Goal: Task Accomplishment & Management: Use online tool/utility

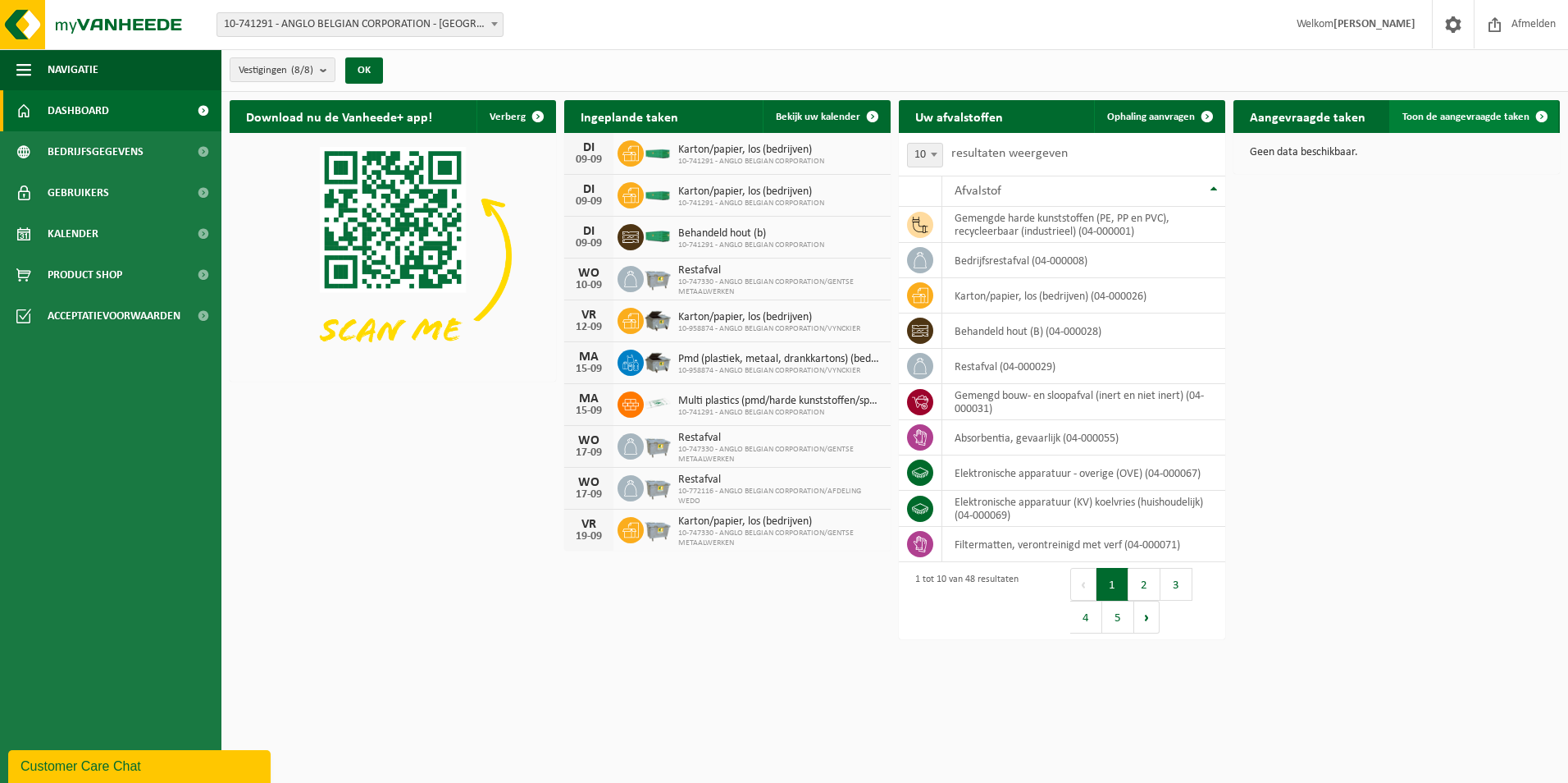
click at [1441, 113] on span "Toon de aangevraagde taken" at bounding box center [1466, 117] width 127 height 11
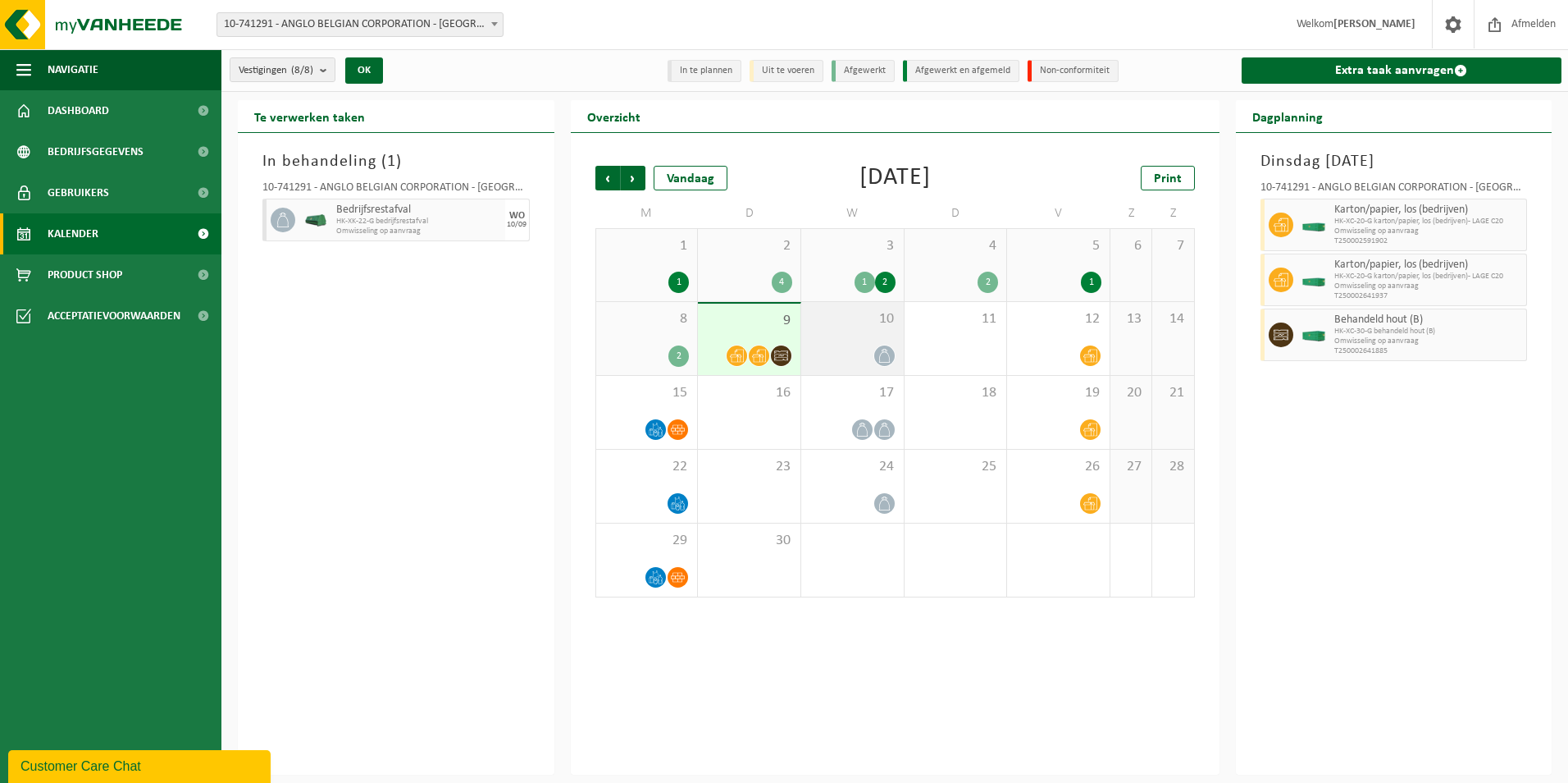
click at [887, 365] on span at bounding box center [885, 356] width 20 height 20
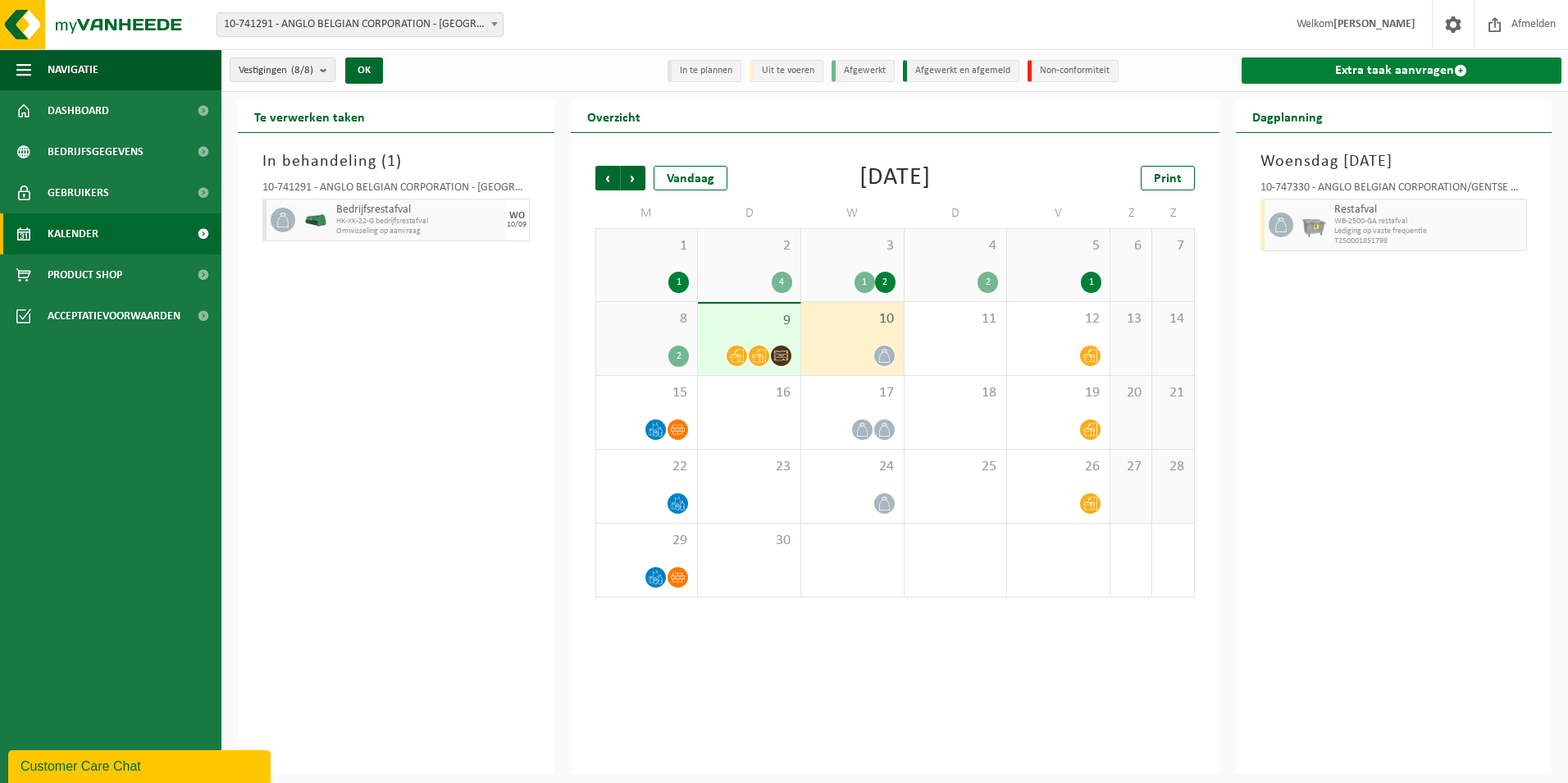
click at [1388, 71] on link "Extra taak aanvragen" at bounding box center [1402, 70] width 320 height 27
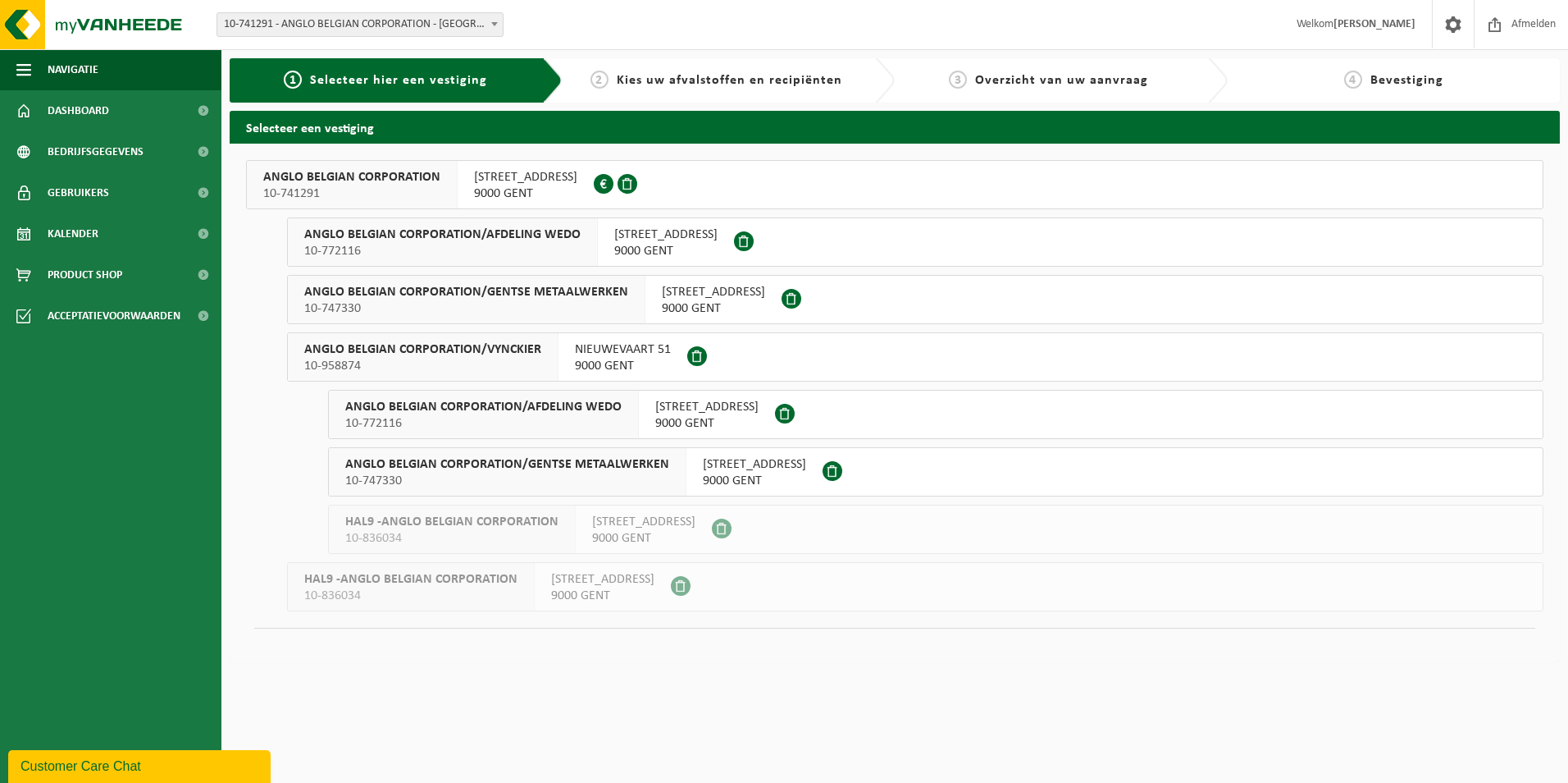
click at [365, 179] on span "ANGLO BELGIAN CORPORATION" at bounding box center [352, 178] width 177 height 17
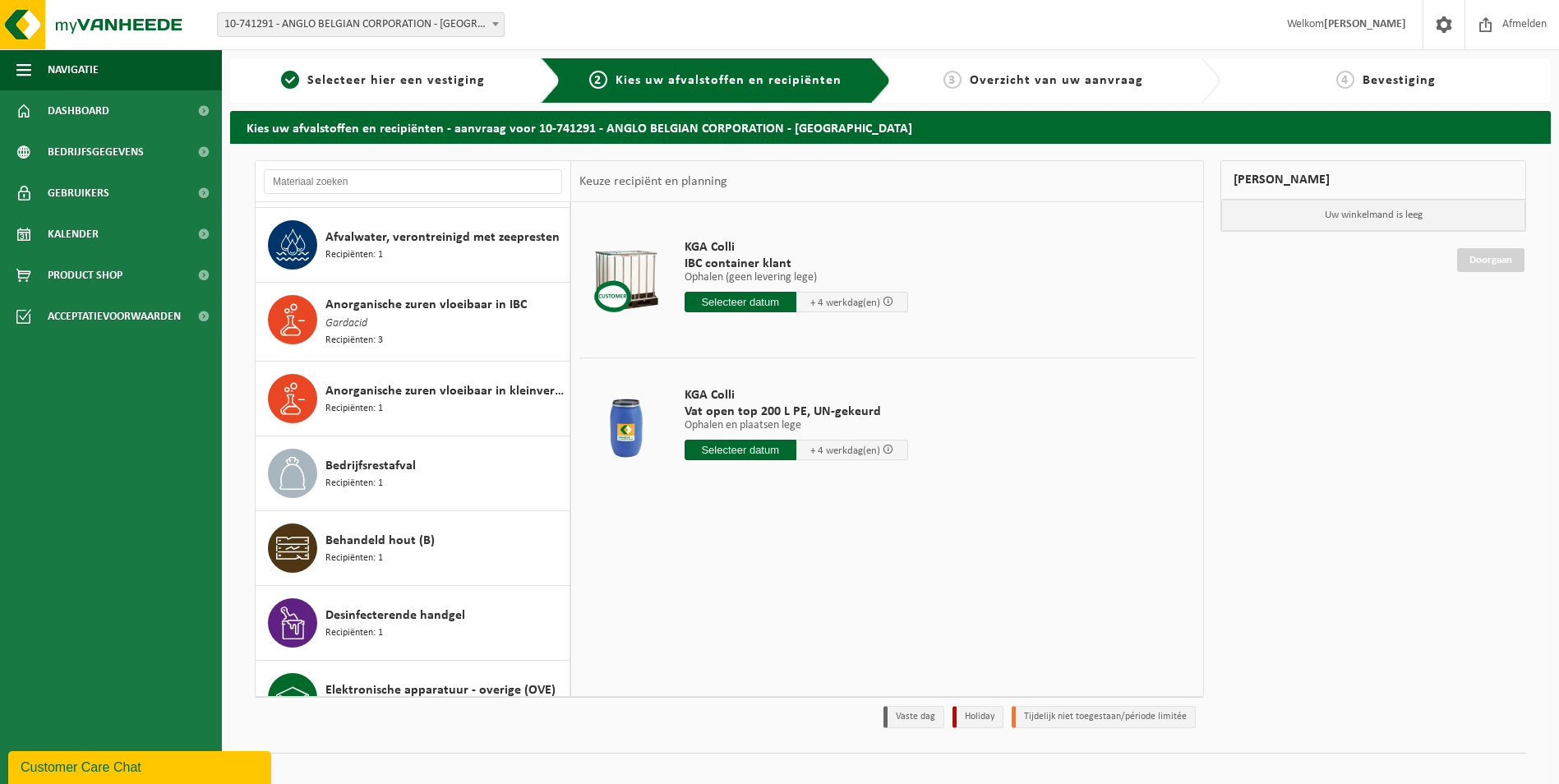
scroll to position [296, 0]
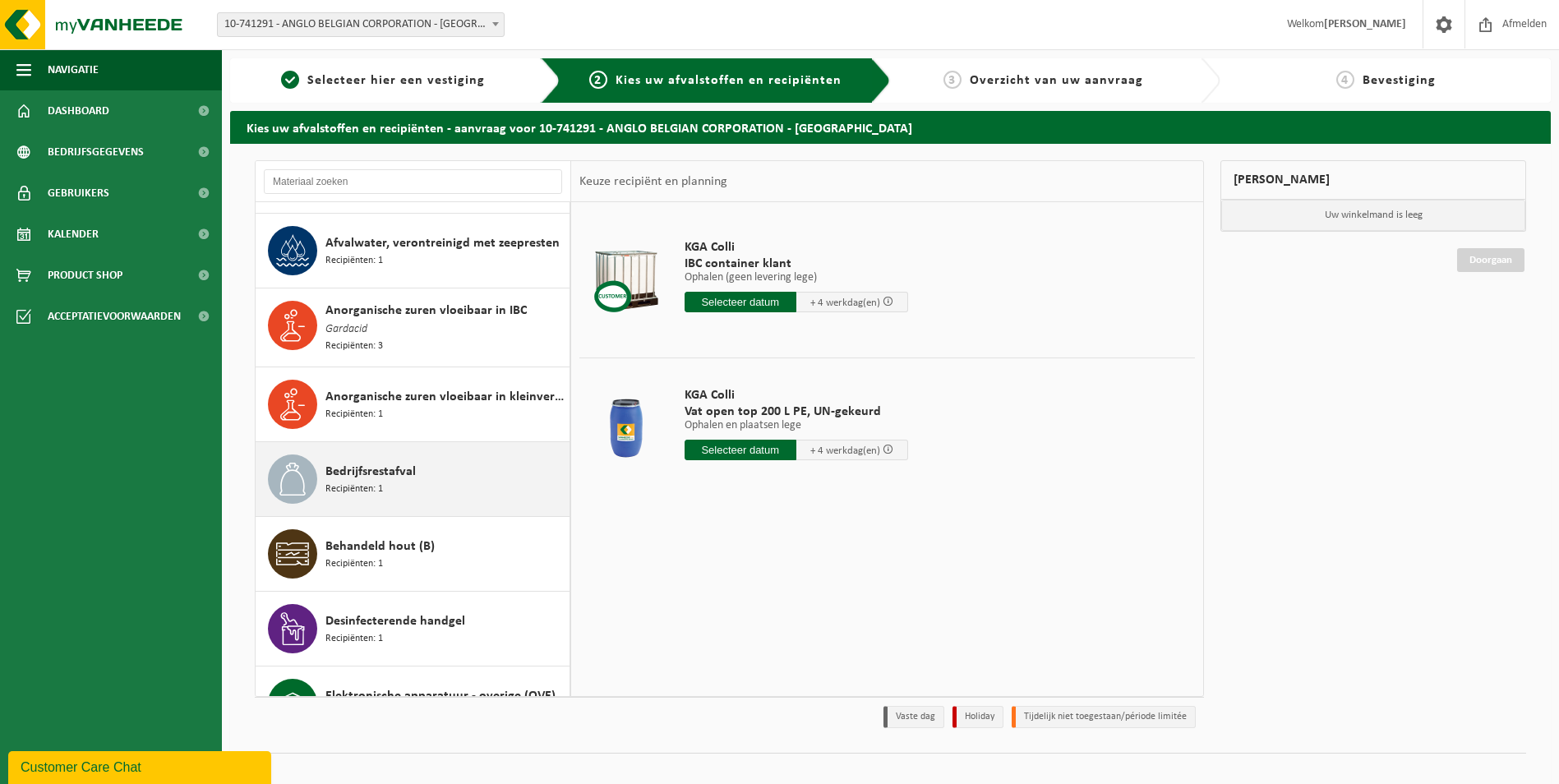
click at [430, 487] on div "Bedrijfsrestafval Recipiënten: 1" at bounding box center [446, 479] width 240 height 49
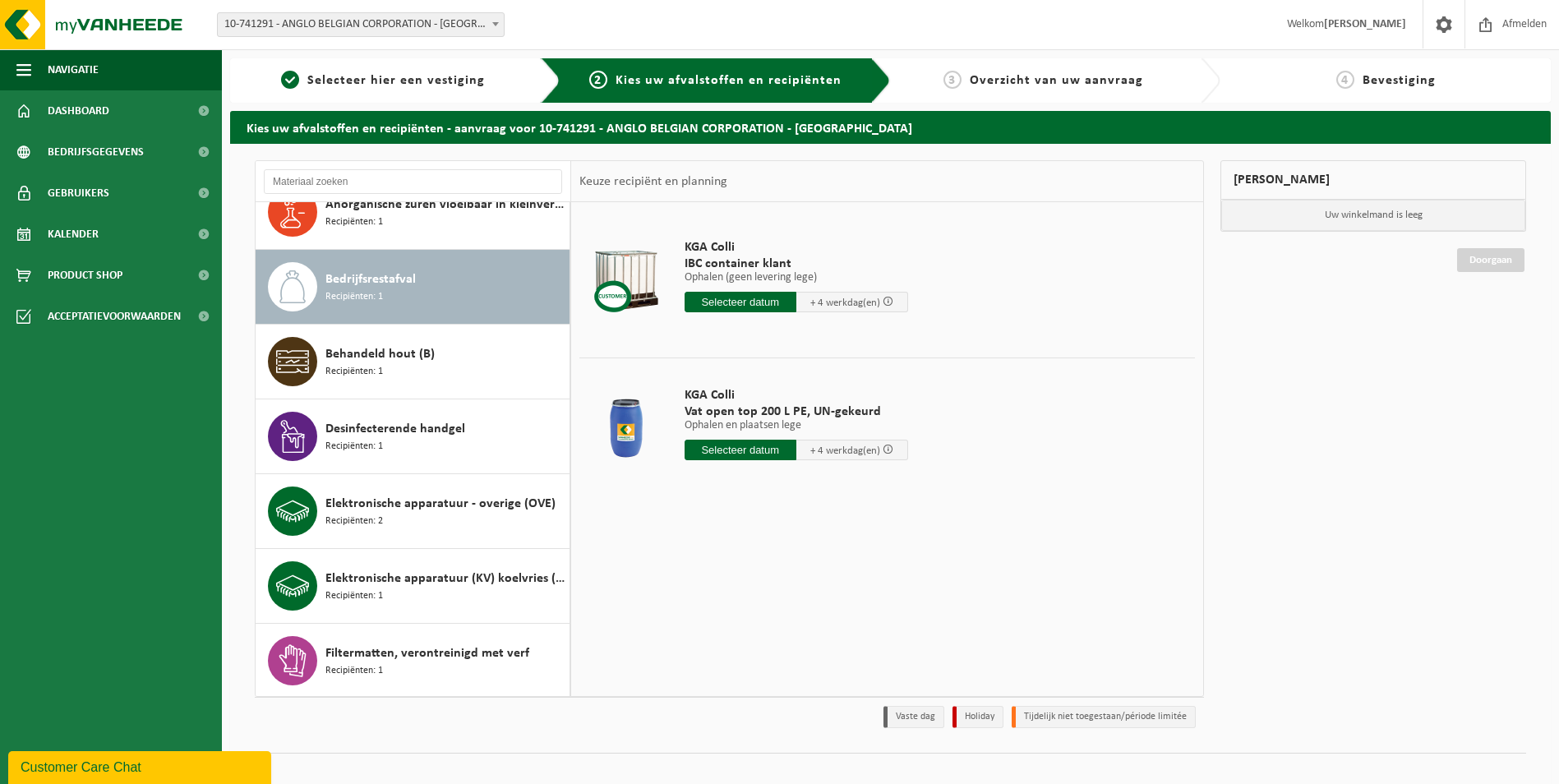
scroll to position [529, 0]
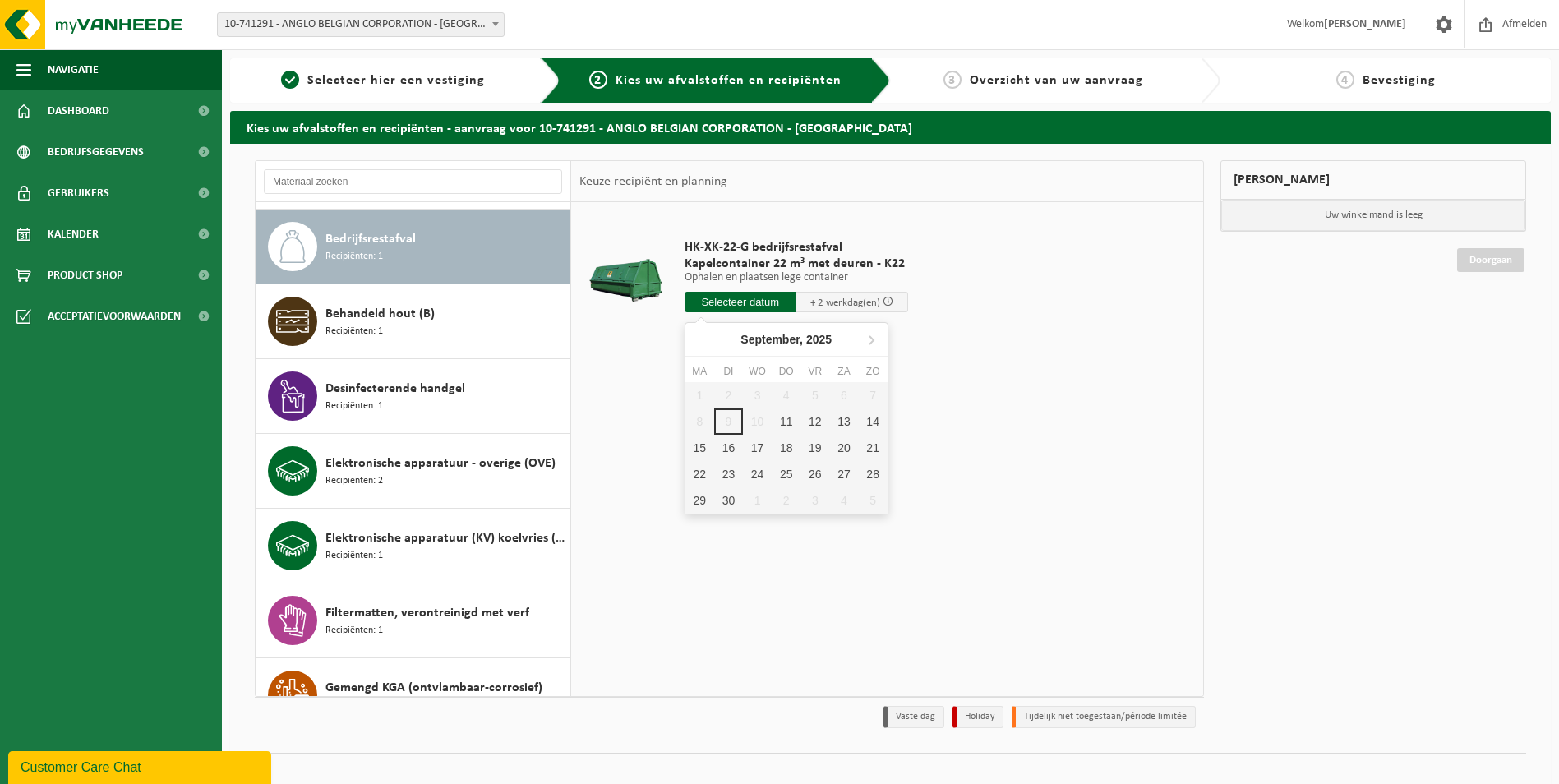
click at [758, 298] on input "text" at bounding box center [740, 302] width 112 height 20
click at [1040, 457] on div "HK-XK-22-G bedrijfsrestafval Kapelcontainer 22 m³ met deuren - K22 Ophalen en p…" at bounding box center [887, 448] width 632 height 493
click at [707, 304] on input "text" at bounding box center [740, 302] width 112 height 20
click at [786, 418] on div "11" at bounding box center [786, 422] width 29 height 27
type input "Van 2025-09-11"
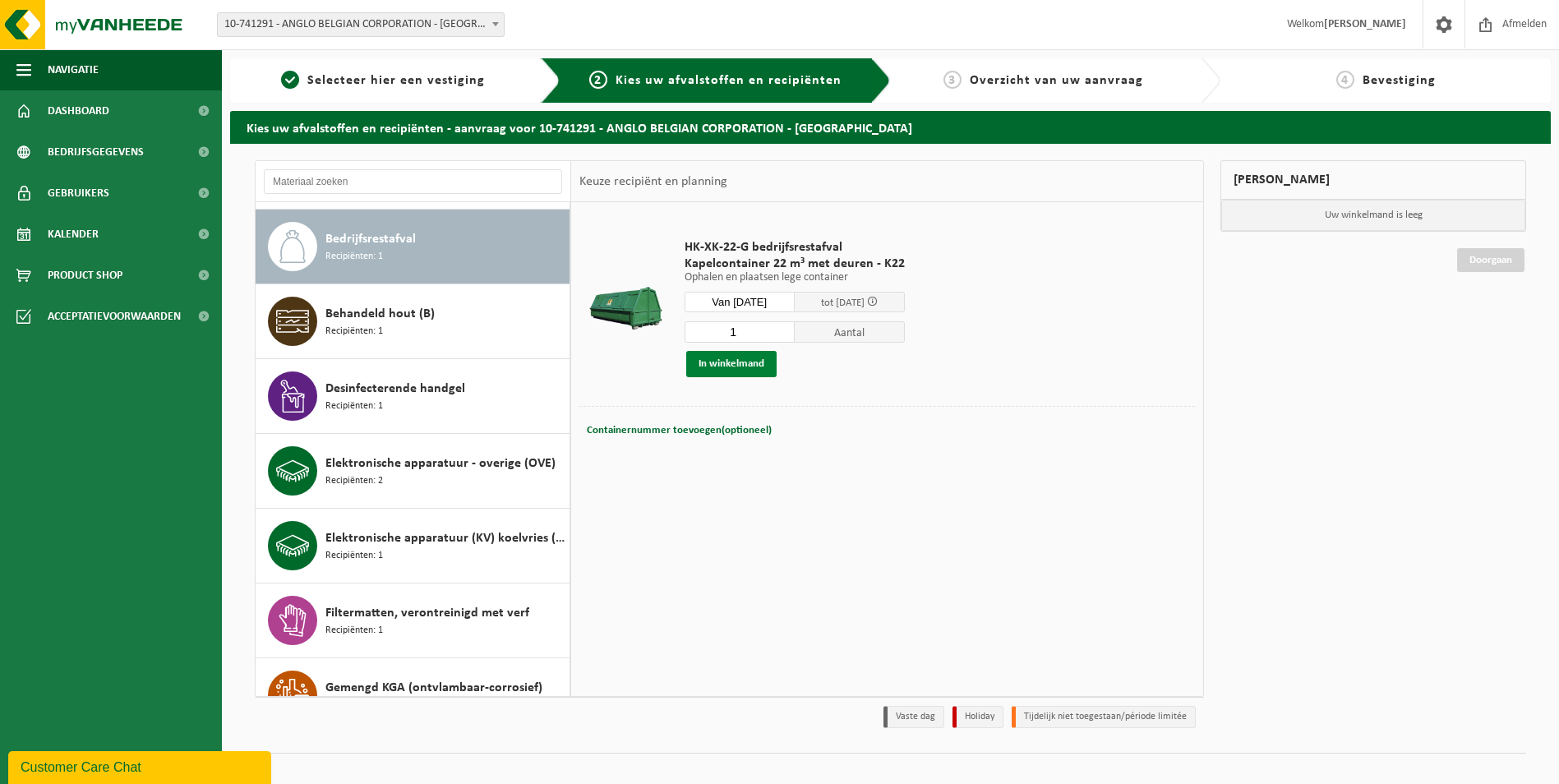
click at [717, 356] on button "In winkelmand" at bounding box center [732, 363] width 90 height 27
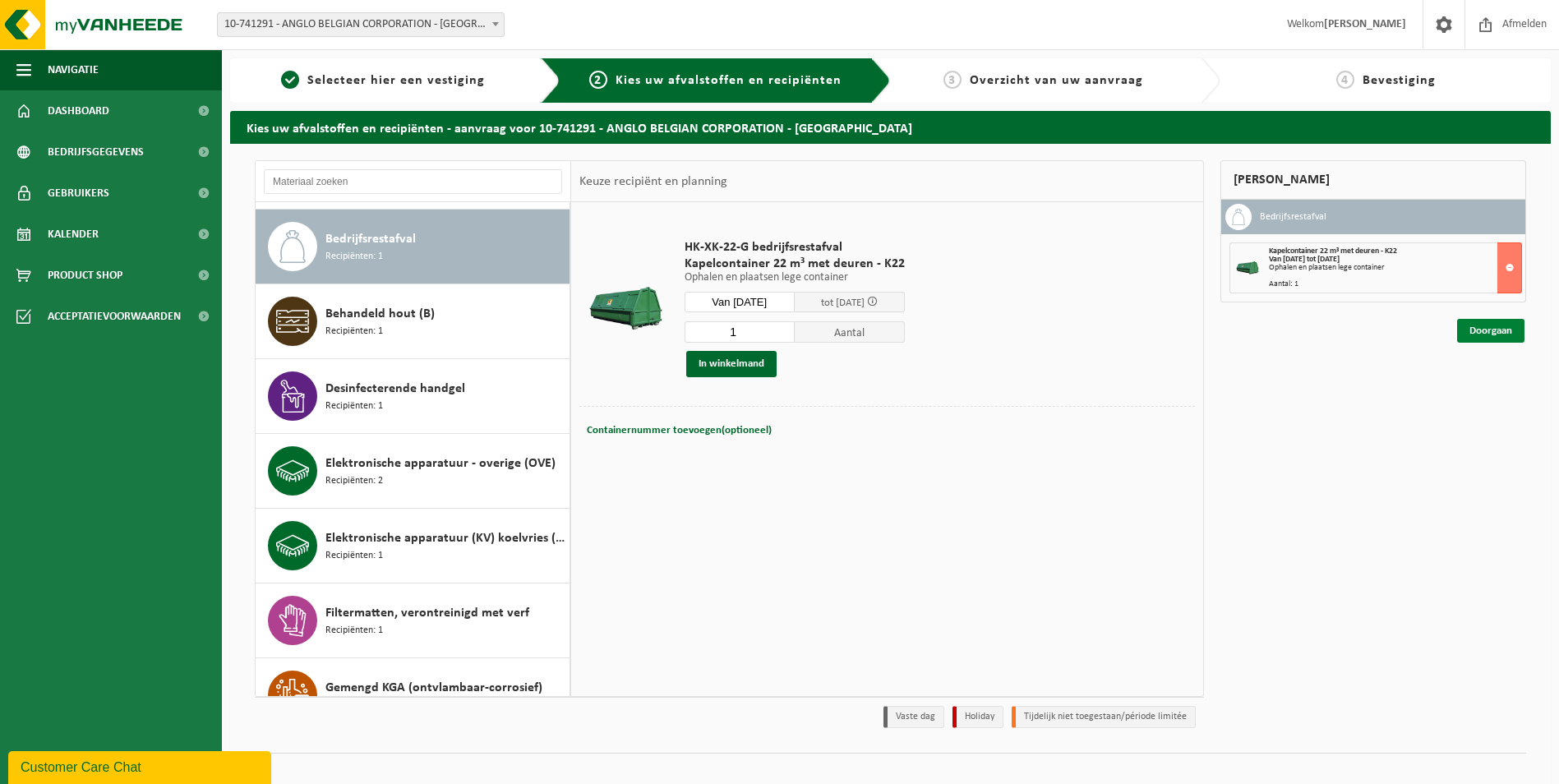
click at [1490, 327] on link "Doorgaan" at bounding box center [1491, 331] width 67 height 24
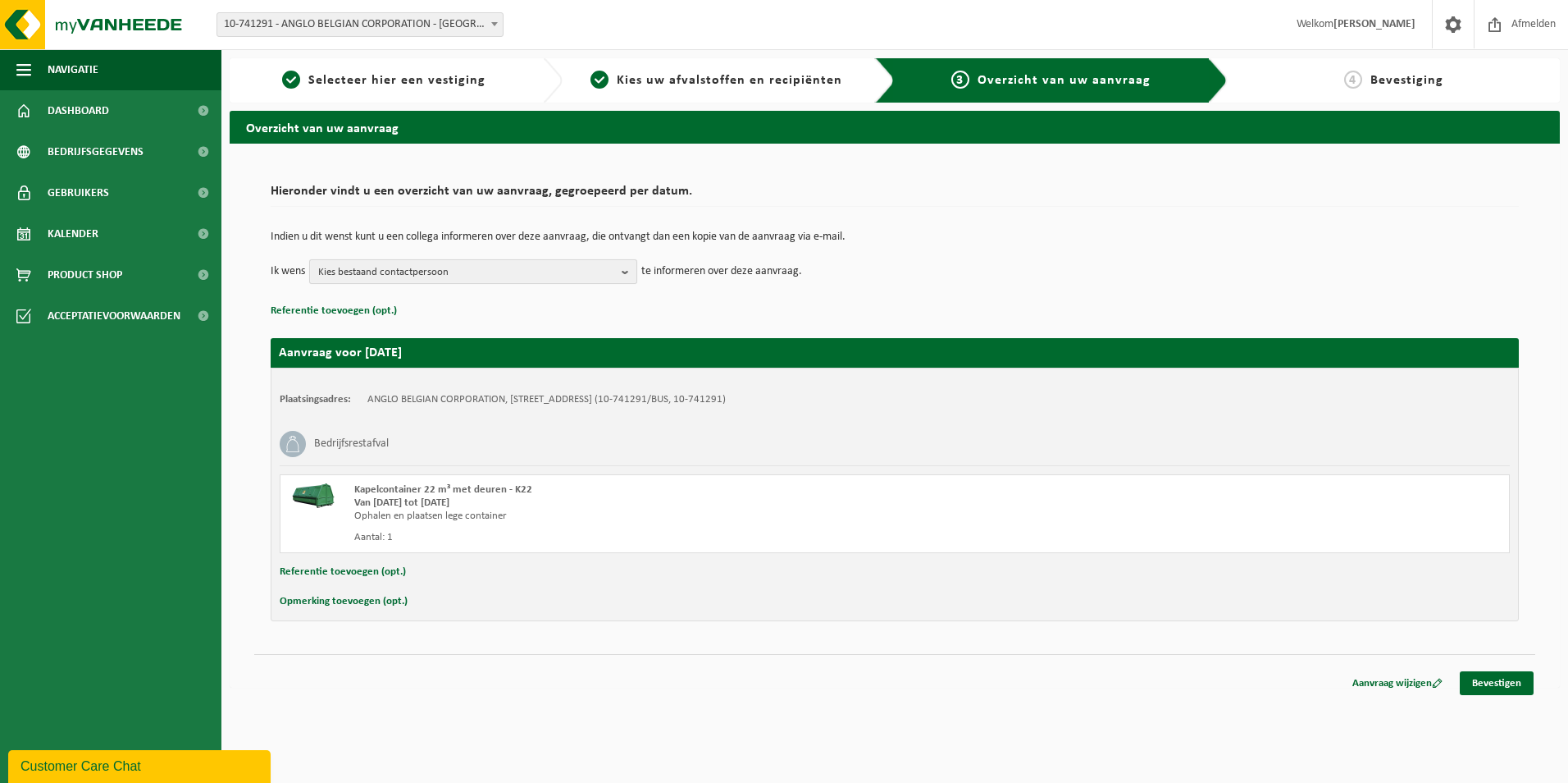
click at [528, 263] on span "Kies bestaand contactpersoon" at bounding box center [467, 272] width 297 height 25
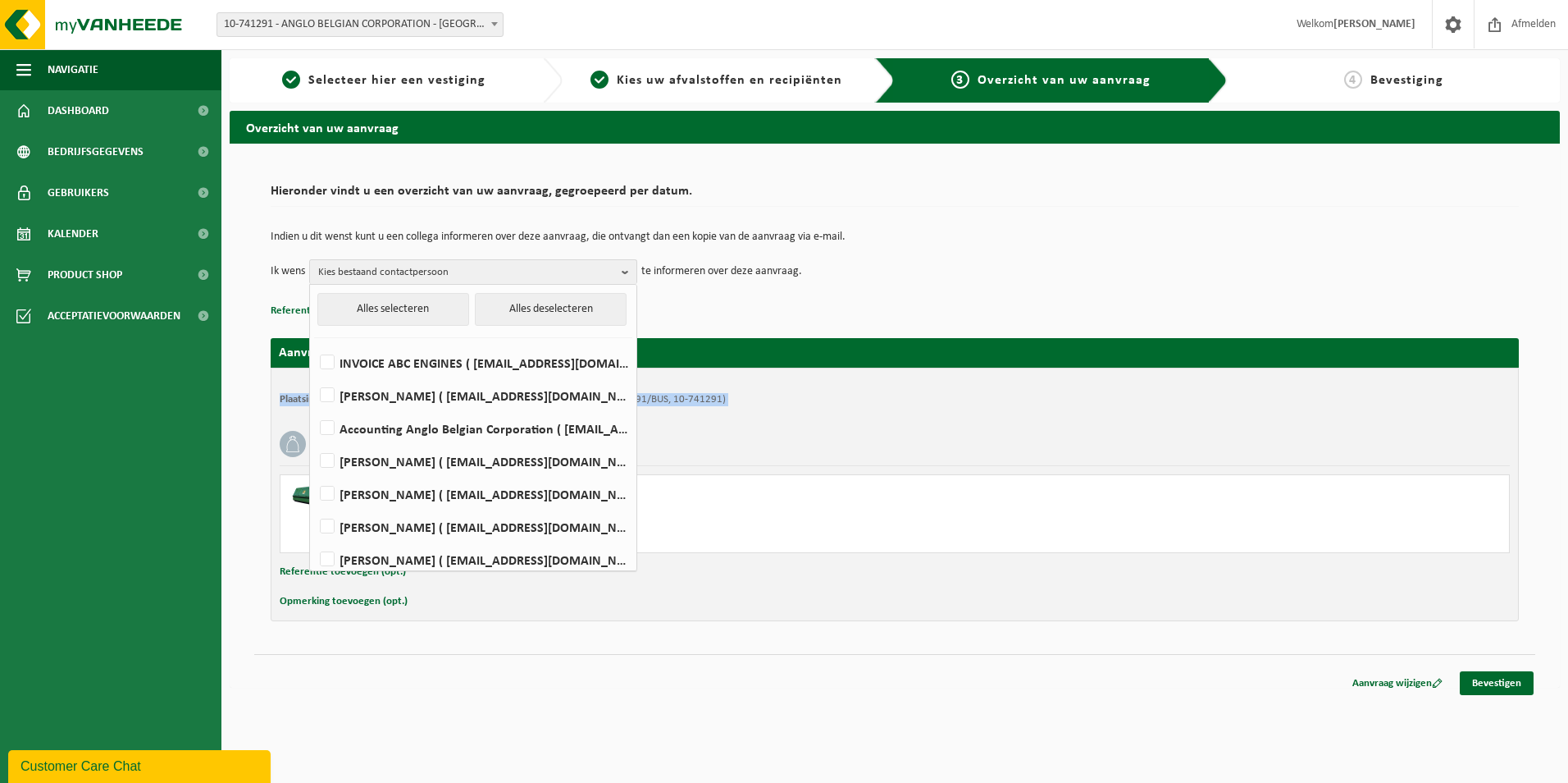
click at [248, 405] on div "Hieronder vindt u een overzicht van uw aanvraag, gegroepeerd per datum. Indien …" at bounding box center [894, 399] width 1297 height 478
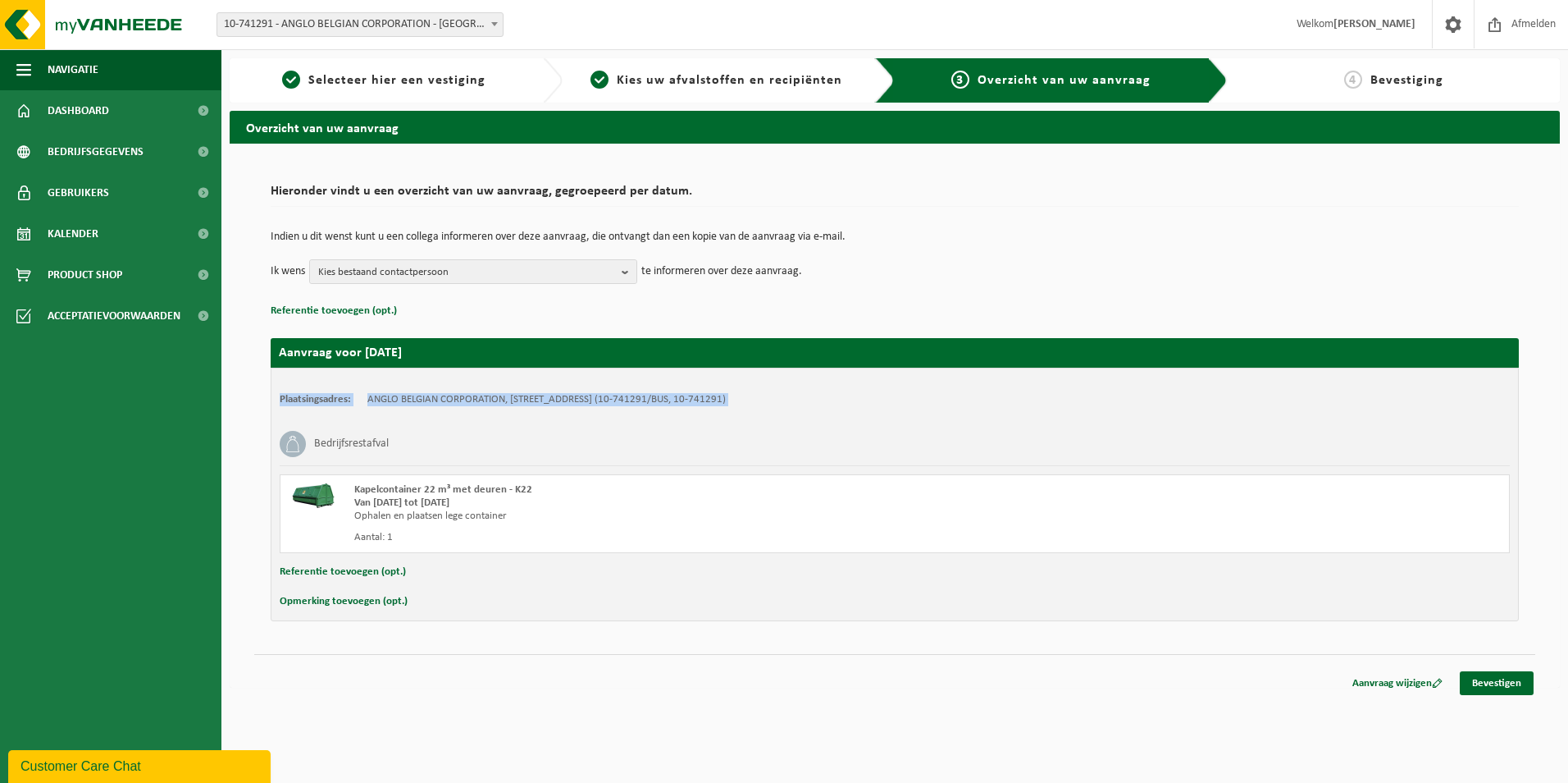
drag, startPoint x: 248, startPoint y: 405, endPoint x: 240, endPoint y: 450, distance: 45.7
click at [240, 450] on div "Hieronder vindt u een overzicht van uw aanvraag, gegroepeerd per datum. Indien …" at bounding box center [894, 415] width 1330 height 544
click at [944, 303] on p "Referentie toevoegen (opt.)" at bounding box center [895, 310] width 1249 height 21
click at [621, 275] on button "Kies bestaand contactpersoon" at bounding box center [473, 272] width 328 height 25
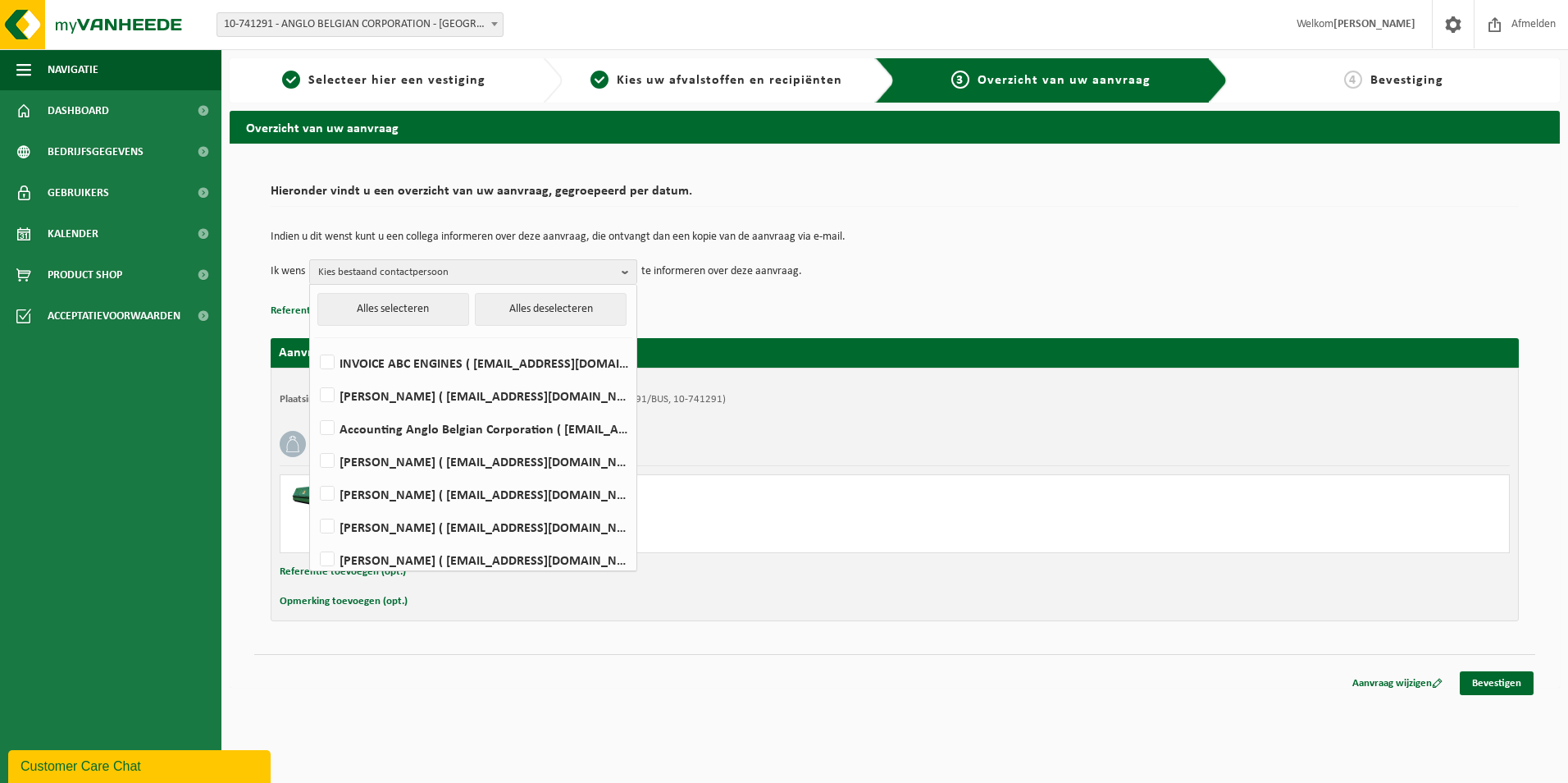
click at [964, 301] on p "Referentie toevoegen (opt.)" at bounding box center [895, 310] width 1249 height 21
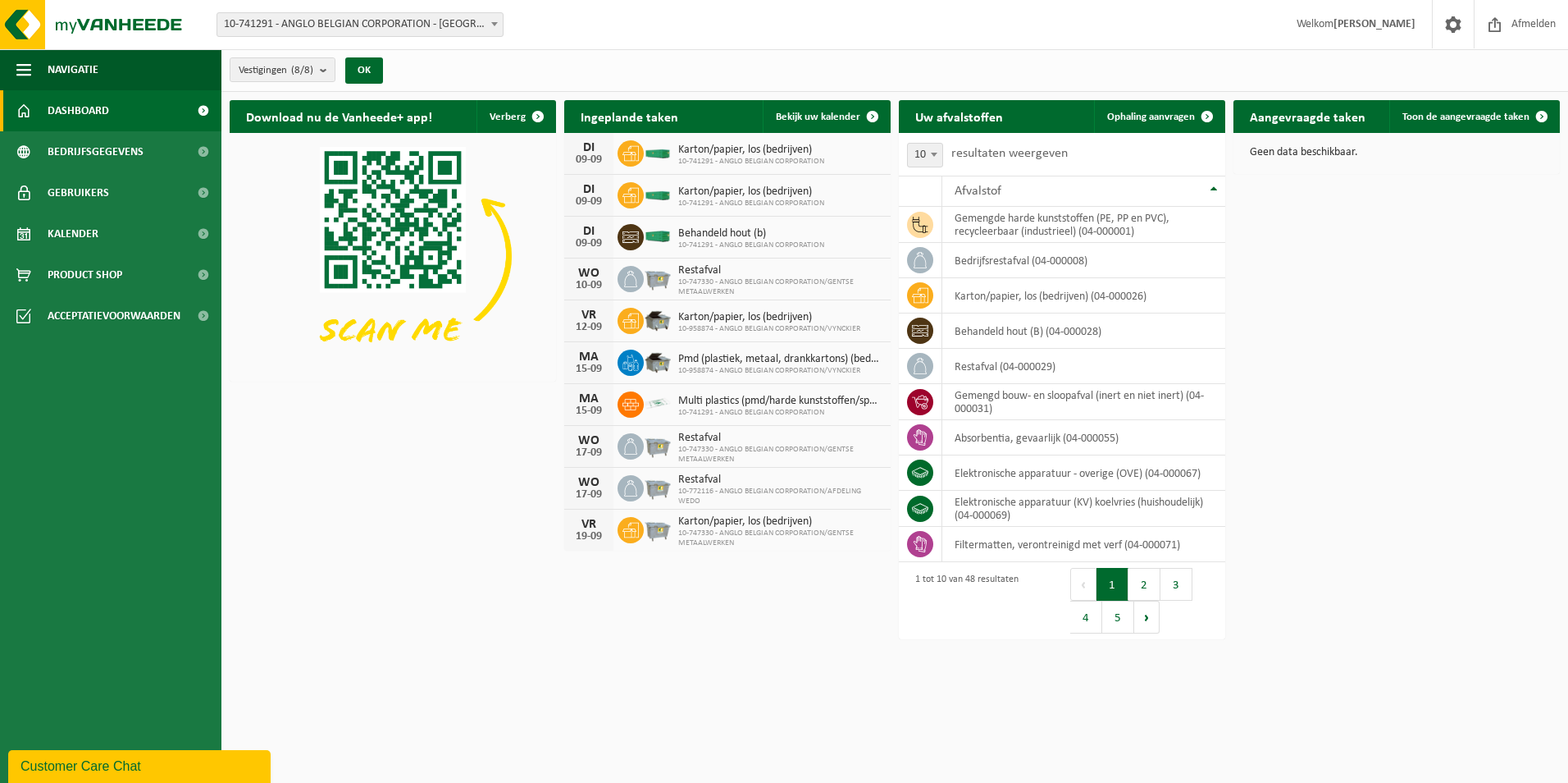
drag, startPoint x: 638, startPoint y: 149, endPoint x: 528, endPoint y: 268, distance: 162.1
click at [528, 268] on img at bounding box center [392, 255] width 327 height 245
